Goal: Task Accomplishment & Management: Use online tool/utility

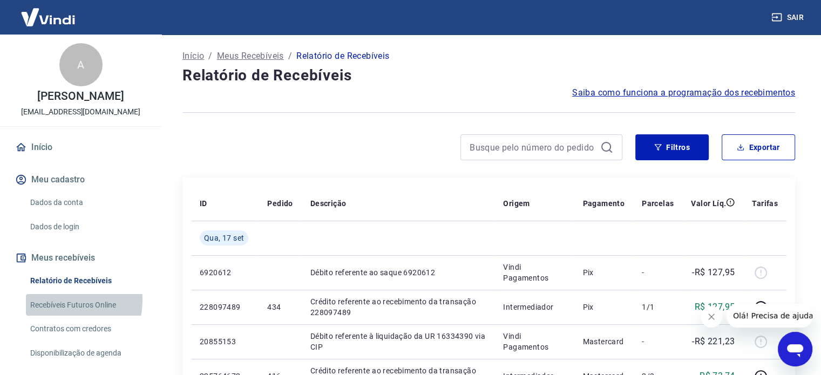
click at [55, 311] on link "Recebíveis Futuros Online" at bounding box center [87, 305] width 123 height 22
click at [51, 313] on link "Recebíveis Futuros Online" at bounding box center [87, 305] width 123 height 22
